Goal: Information Seeking & Learning: Learn about a topic

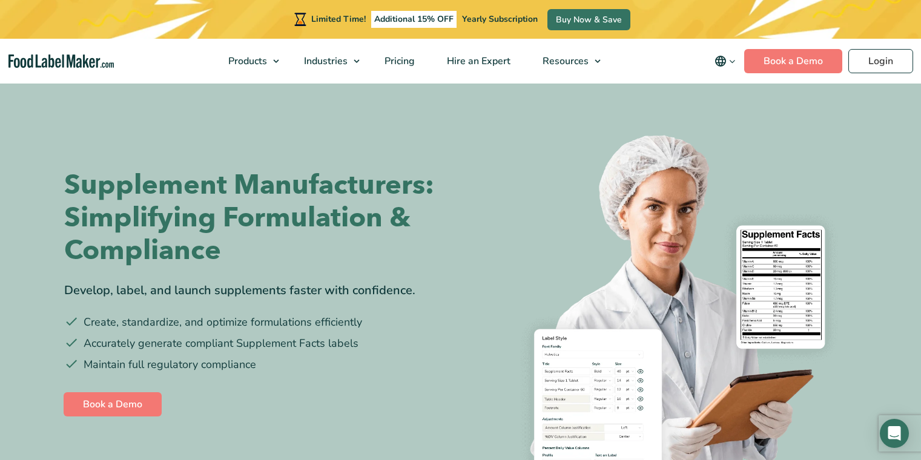
click at [264, 179] on h1 "Supplement Manufacturers: Simplifying Formulation & Compliance" at bounding box center [257, 218] width 387 height 98
drag, startPoint x: 459, startPoint y: 428, endPoint x: 355, endPoint y: 413, distance: 104.7
click at [507, 436] on img at bounding box center [663, 311] width 387 height 387
click at [359, 238] on h1 "Supplement Manufacturers: Simplifying Formulation & Compliance" at bounding box center [257, 218] width 387 height 98
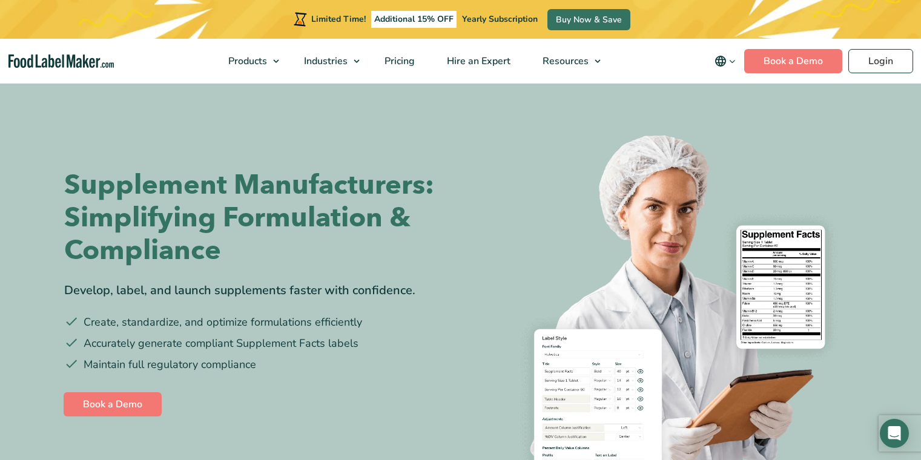
click at [867, 435] on section "Supplement Manufacturers: Simplifying Formulation & Compliance Develop, label, …" at bounding box center [460, 294] width 921 height 424
click at [162, 416] on div "Book a Demo" at bounding box center [256, 400] width 390 height 36
click at [220, 36] on div "Limited Time! Additional 15% OFF Yearly Subscription Buy Now & Save" at bounding box center [460, 19] width 921 height 39
click at [220, 208] on h1 "Supplement Manufacturers: Simplifying Formulation & Compliance" at bounding box center [257, 218] width 387 height 98
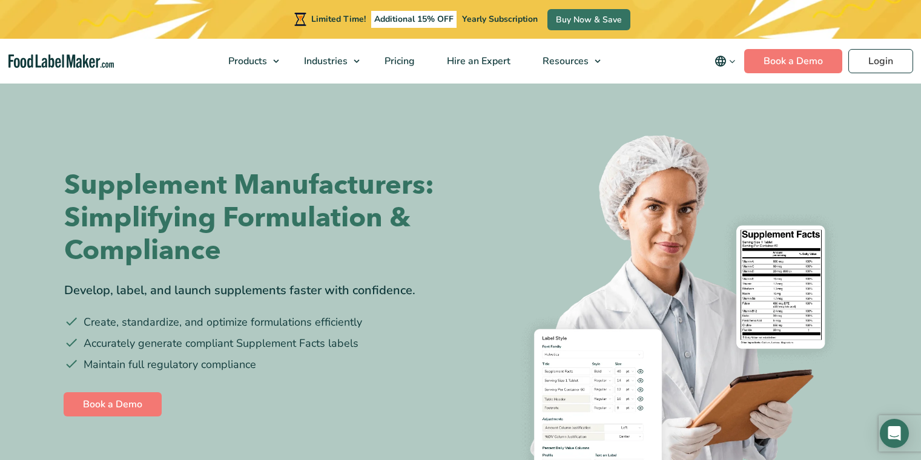
drag, startPoint x: 298, startPoint y: 289, endPoint x: 173, endPoint y: 171, distance: 172.1
click at [325, 321] on li "Create, standardize, and optimize formulations efficiently" at bounding box center [257, 322] width 387 height 16
click at [668, 458] on img at bounding box center [663, 311] width 387 height 387
click at [644, 220] on img at bounding box center [663, 311] width 387 height 387
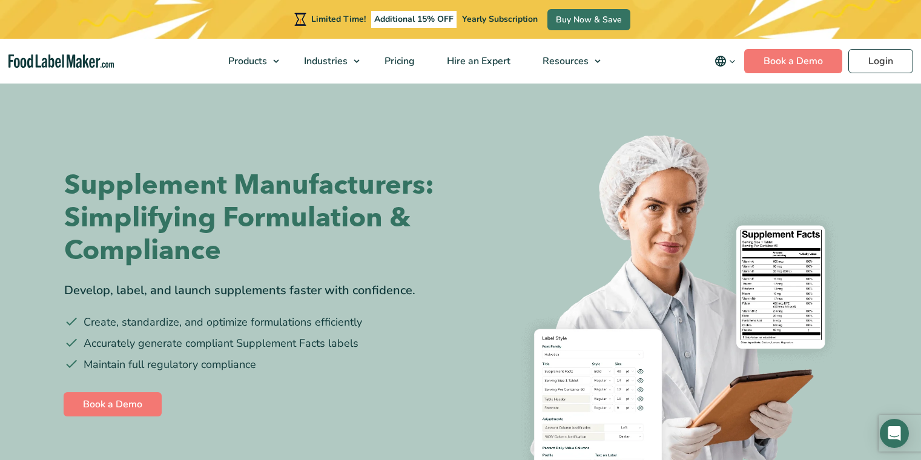
click at [23, 398] on section "Supplement Manufacturers: Simplifying Formulation & Compliance Develop, label, …" at bounding box center [460, 294] width 921 height 424
